Goal: Task Accomplishment & Management: Complete application form

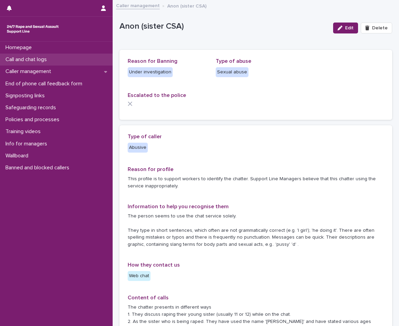
click at [34, 60] on p "Call and chat logs" at bounding box center [28, 59] width 50 height 6
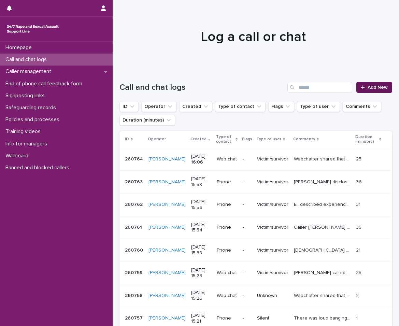
click at [368, 87] on span "Add New" at bounding box center [378, 87] width 20 height 5
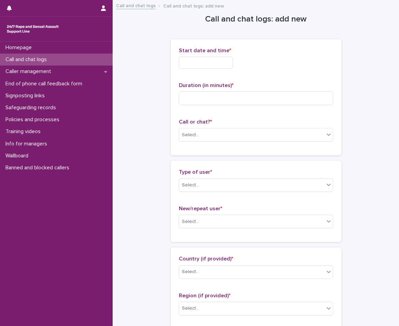
click at [231, 65] on input "text" at bounding box center [206, 63] width 54 height 12
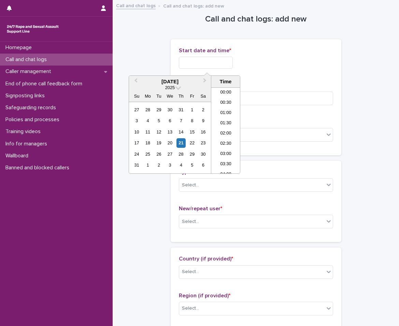
scroll to position [290, 0]
click at [224, 90] on li "14:00" at bounding box center [226, 89] width 29 height 10
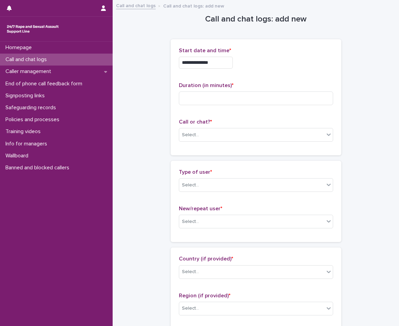
click at [220, 64] on input "**********" at bounding box center [206, 63] width 54 height 12
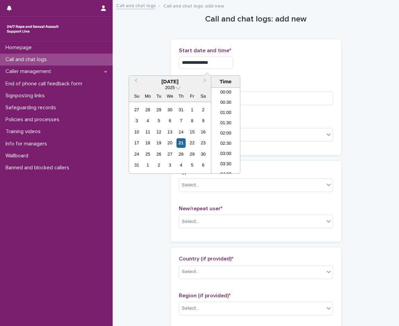
scroll to position [249, 0]
type input "**********"
click at [264, 95] on input at bounding box center [256, 99] width 154 height 14
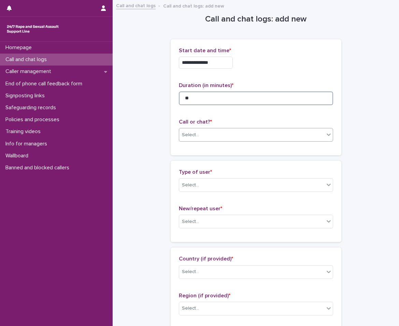
type input "**"
click at [188, 139] on div "Select..." at bounding box center [251, 135] width 145 height 11
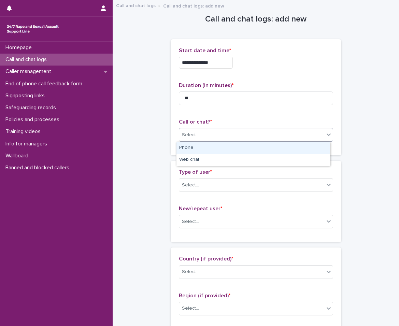
click at [189, 145] on div "Phone" at bounding box center [254, 148] width 154 height 12
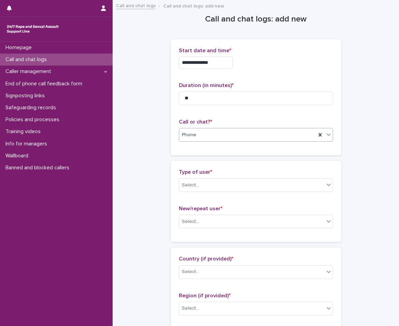
click at [196, 193] on div "Type of user * Select..." at bounding box center [256, 183] width 154 height 28
click at [199, 183] on div "Select..." at bounding box center [251, 185] width 145 height 11
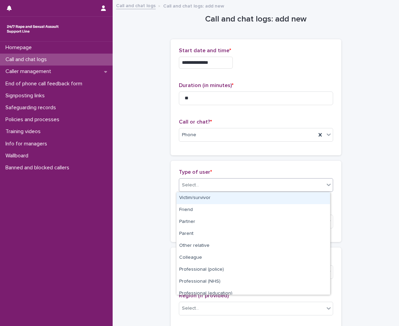
click at [204, 201] on div "Victim/survivor" at bounding box center [254, 198] width 154 height 12
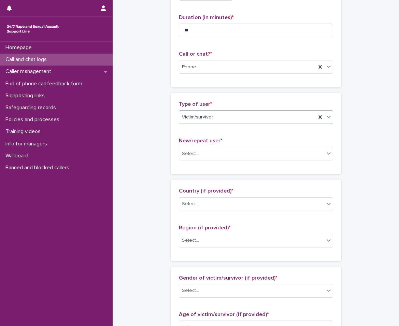
scroll to position [68, 0]
click at [198, 154] on div "Select..." at bounding box center [251, 153] width 145 height 11
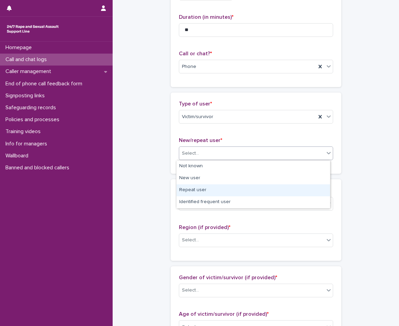
click at [189, 191] on div "Repeat user" at bounding box center [254, 191] width 154 height 12
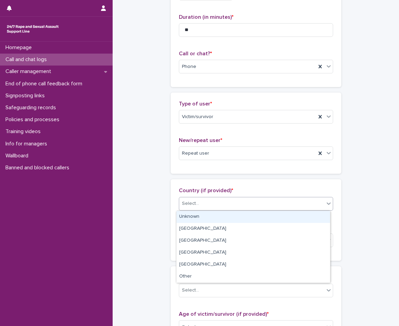
click at [189, 201] on div "Select..." at bounding box center [190, 203] width 17 height 7
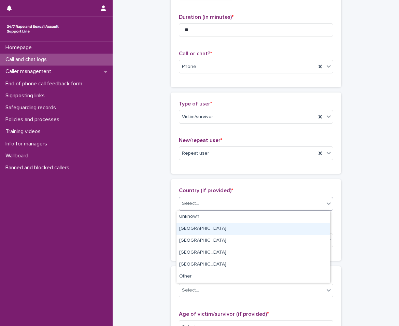
click at [191, 229] on div "[GEOGRAPHIC_DATA]" at bounding box center [254, 229] width 154 height 12
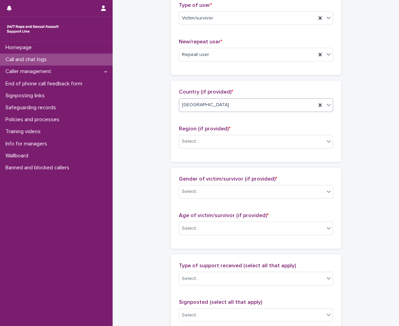
scroll to position [171, 0]
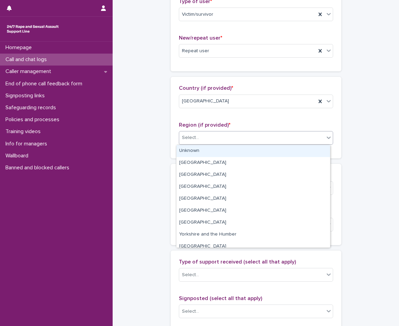
click at [224, 137] on div "Select..." at bounding box center [251, 137] width 145 height 11
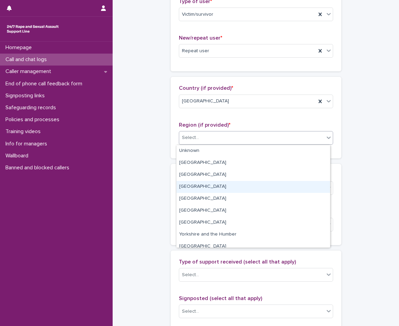
click at [196, 190] on div "[GEOGRAPHIC_DATA]" at bounding box center [254, 187] width 154 height 12
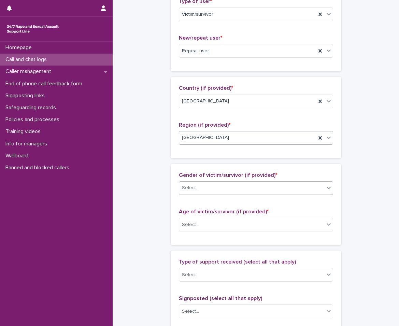
click at [197, 190] on div "Select..." at bounding box center [251, 187] width 145 height 11
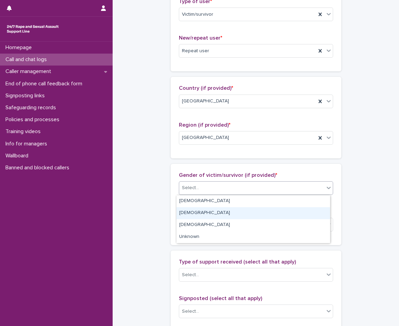
click at [182, 217] on div "[DEMOGRAPHIC_DATA]" at bounding box center [254, 213] width 154 height 12
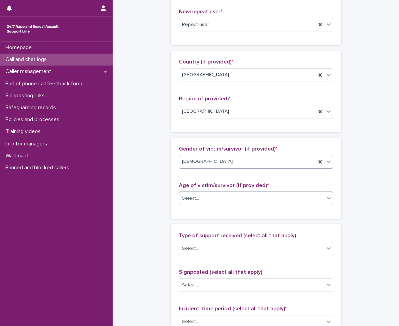
scroll to position [205, 0]
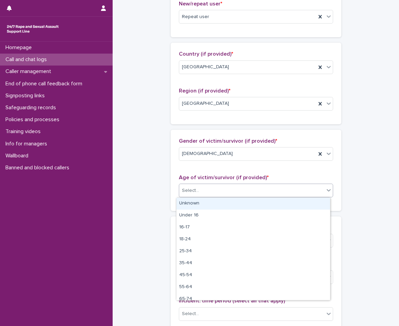
click at [198, 194] on div "Select..." at bounding box center [251, 190] width 145 height 11
click at [199, 204] on div "Unknown" at bounding box center [254, 204] width 154 height 12
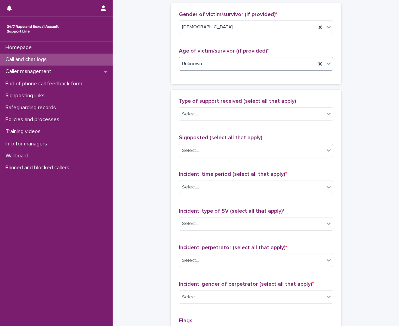
scroll to position [342, 0]
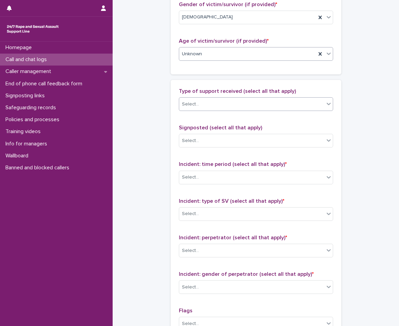
click at [212, 101] on div "Select..." at bounding box center [251, 104] width 145 height 11
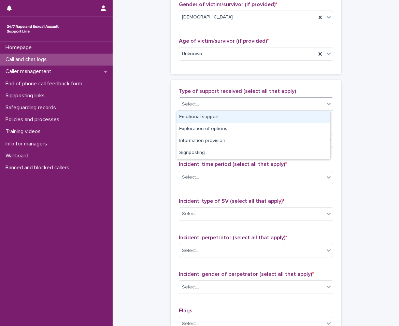
click at [194, 115] on div "Emotional support" at bounding box center [254, 117] width 154 height 12
click at [244, 105] on div "Emotional support" at bounding box center [247, 104] width 137 height 12
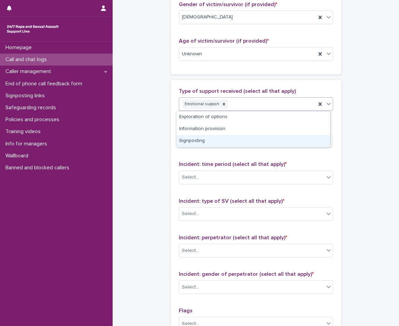
click at [194, 142] on div "Signposting" at bounding box center [254, 141] width 154 height 12
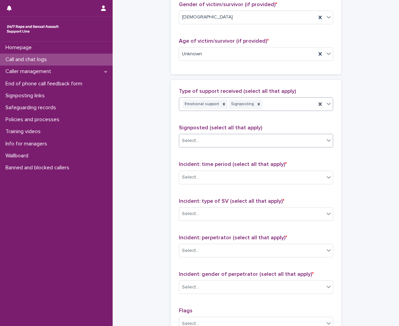
click at [199, 144] on div "Select..." at bounding box center [251, 140] width 145 height 11
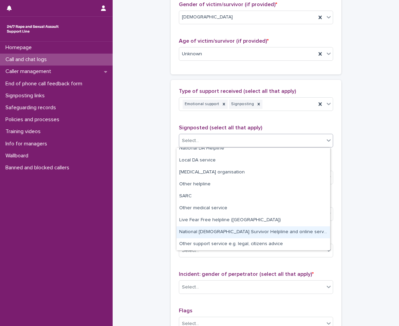
scroll to position [0, 0]
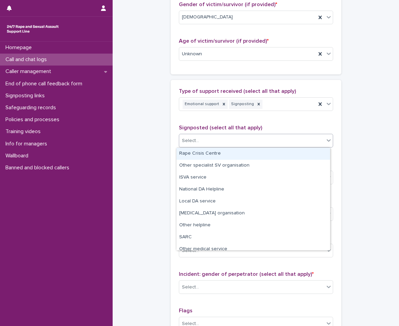
click at [203, 150] on div "Rape Crisis Centre" at bounding box center [254, 154] width 154 height 12
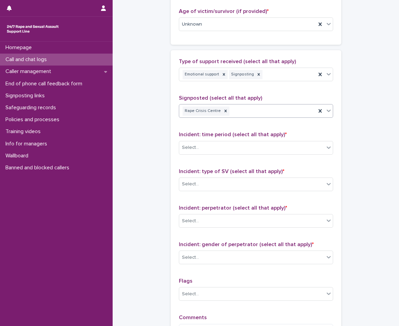
scroll to position [410, 0]
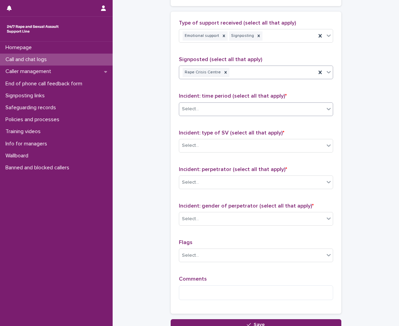
click at [204, 110] on div "Select..." at bounding box center [251, 109] width 145 height 11
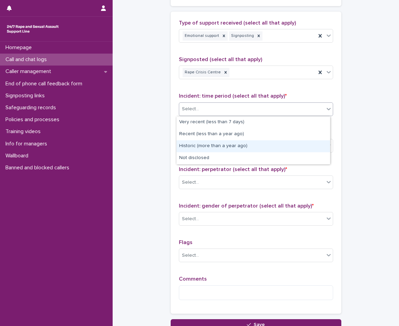
click at [200, 150] on div "Historic (more than a year ago)" at bounding box center [254, 146] width 154 height 12
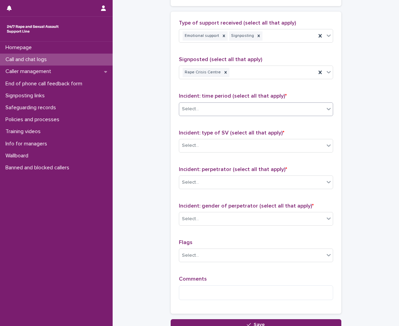
click at [200, 150] on div "Select..." at bounding box center [251, 145] width 145 height 11
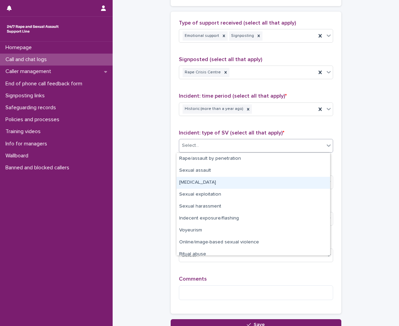
click at [195, 187] on div "[MEDICAL_DATA]" at bounding box center [254, 183] width 154 height 12
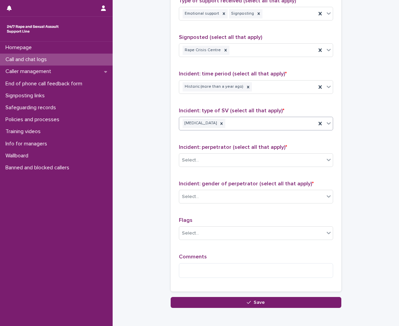
scroll to position [444, 0]
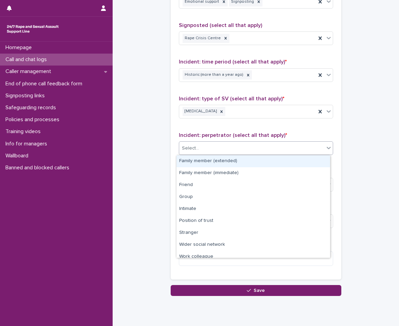
click at [199, 155] on div "Select..." at bounding box center [256, 148] width 154 height 14
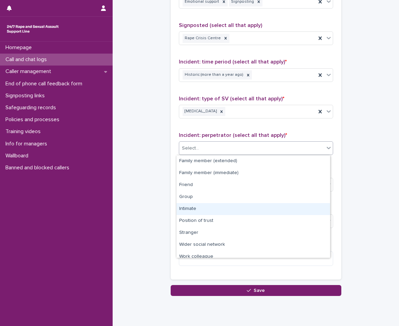
scroll to position [29, 0]
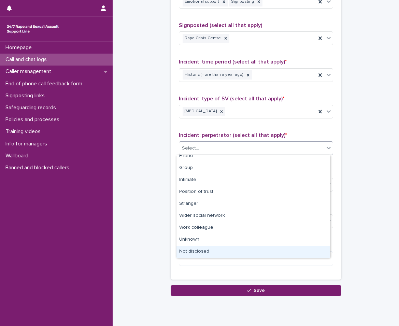
click at [194, 251] on div "Not disclosed" at bounding box center [254, 252] width 154 height 12
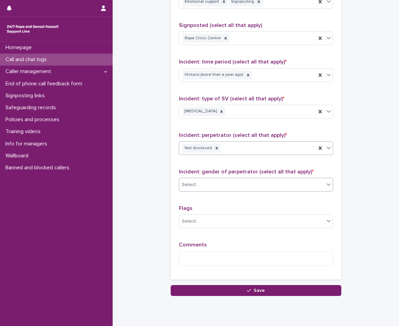
click at [204, 186] on div "Select..." at bounding box center [251, 184] width 145 height 11
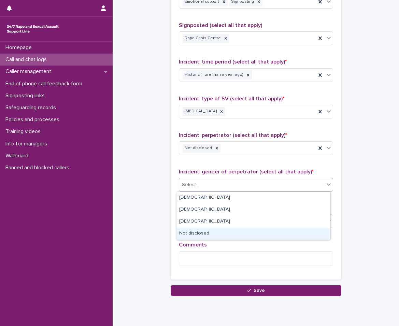
click at [192, 232] on div "Not disclosed" at bounding box center [254, 234] width 154 height 12
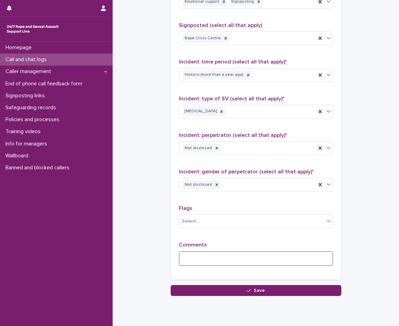
click at [194, 261] on textarea at bounding box center [256, 258] width 154 height 15
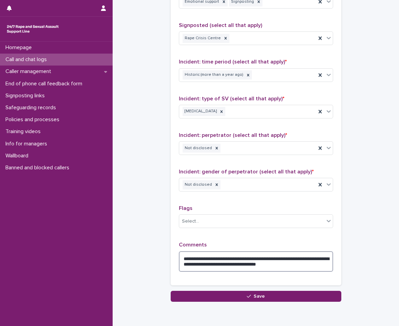
type textarea "**********"
click at [197, 298] on button "Save" at bounding box center [256, 296] width 171 height 11
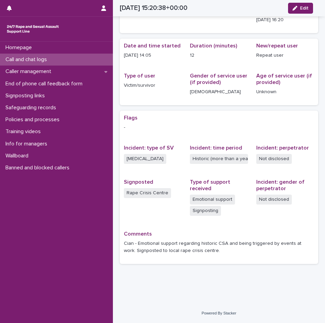
scroll to position [44, 0]
click at [23, 60] on p "Call and chat logs" at bounding box center [28, 59] width 50 height 6
